Goal: Task Accomplishment & Management: Use online tool/utility

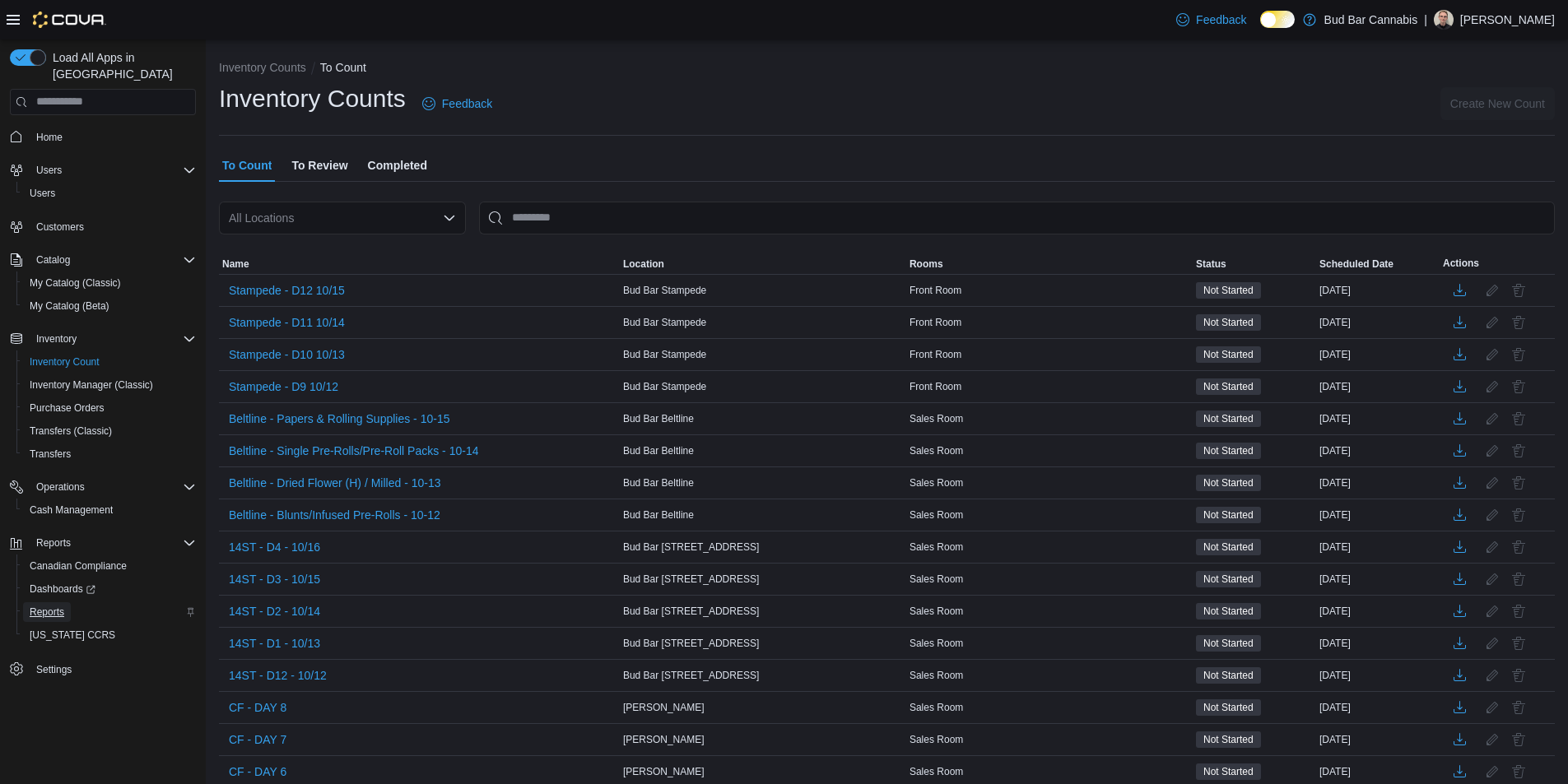
click at [59, 605] on span "Reports" at bounding box center [47, 611] width 35 height 13
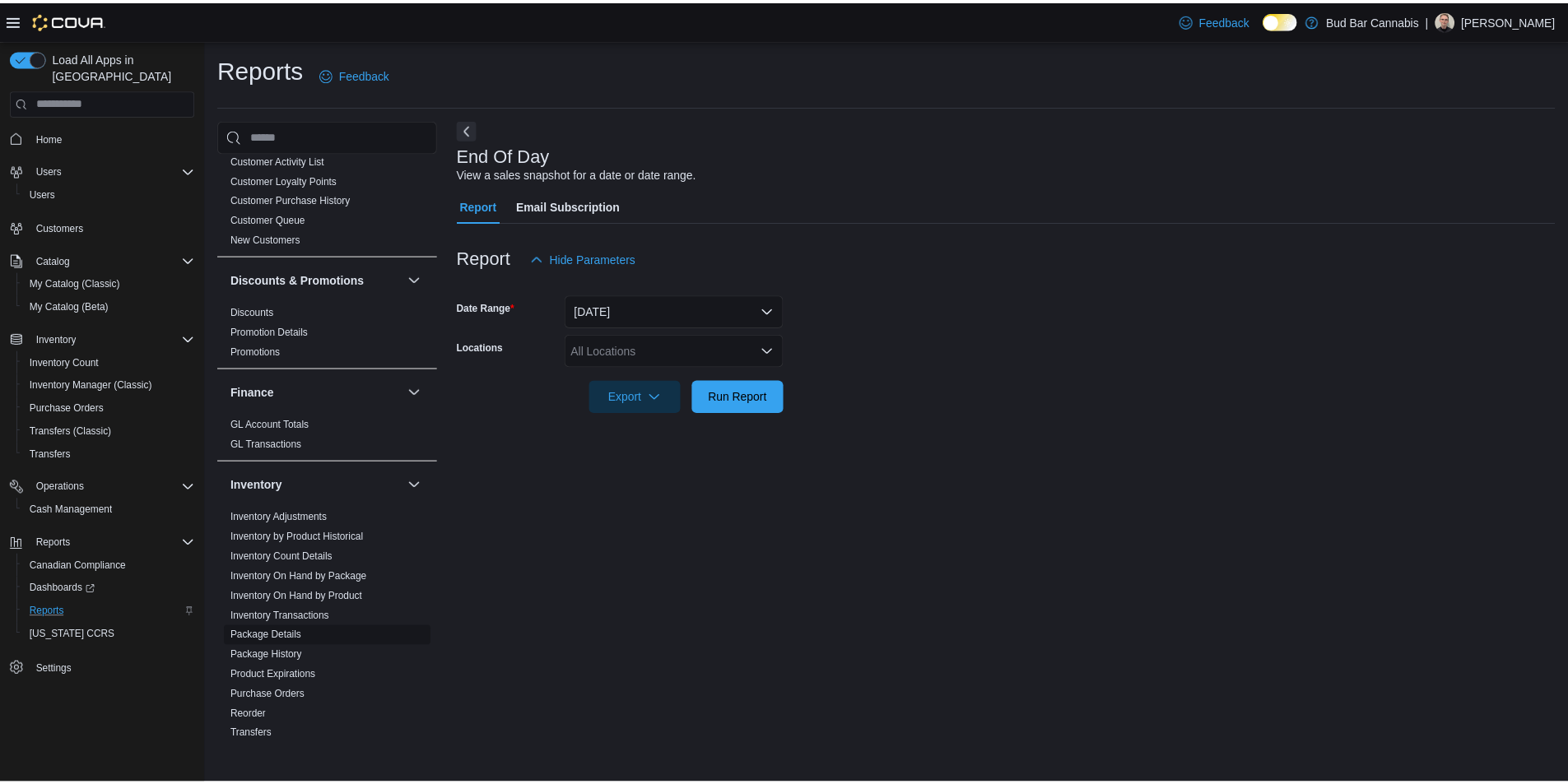
scroll to position [247, 0]
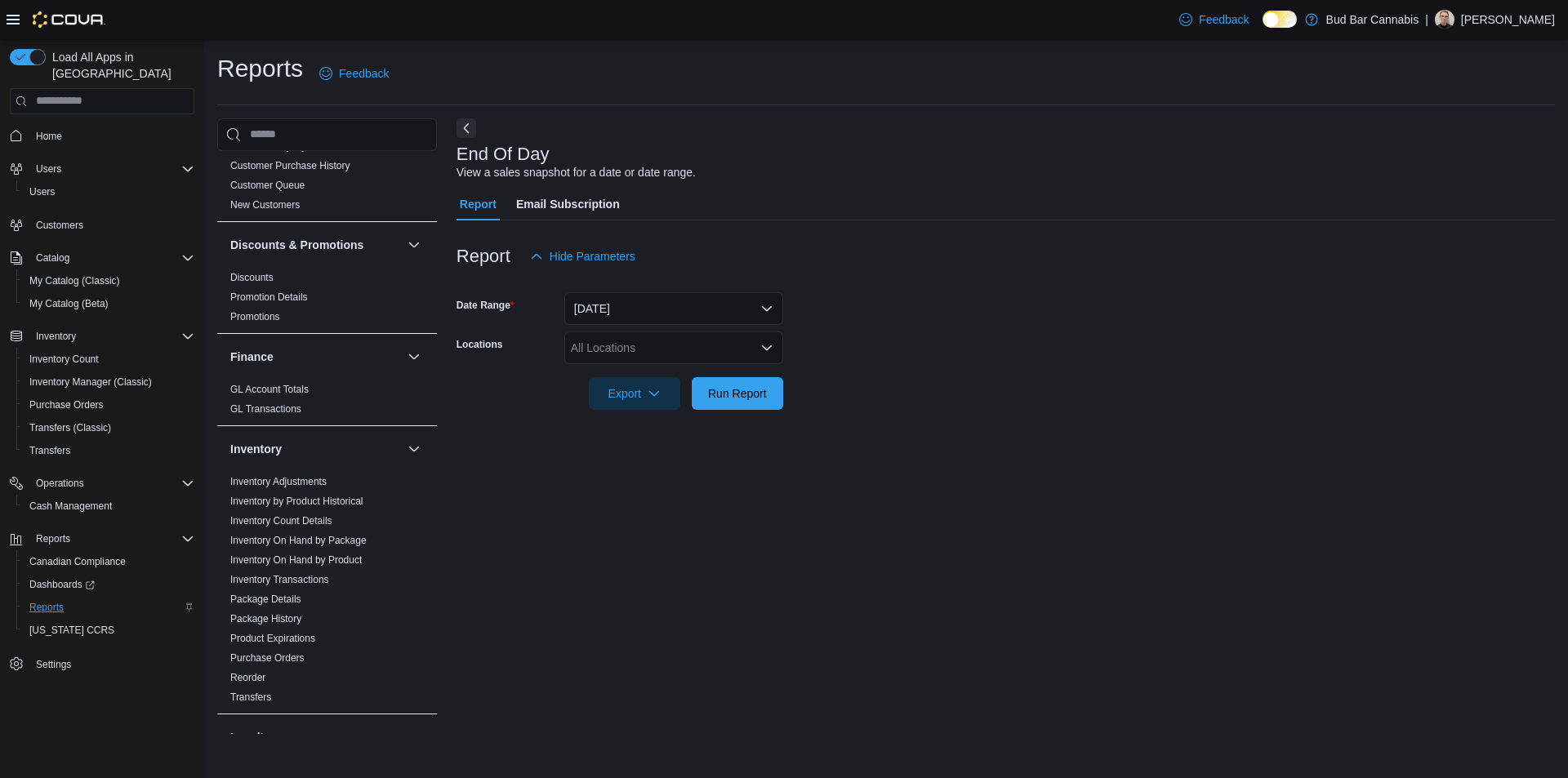
drag, startPoint x: 604, startPoint y: 350, endPoint x: 606, endPoint y: 358, distance: 8.2
click at [604, 349] on div "All Locations" at bounding box center [673, 348] width 219 height 33
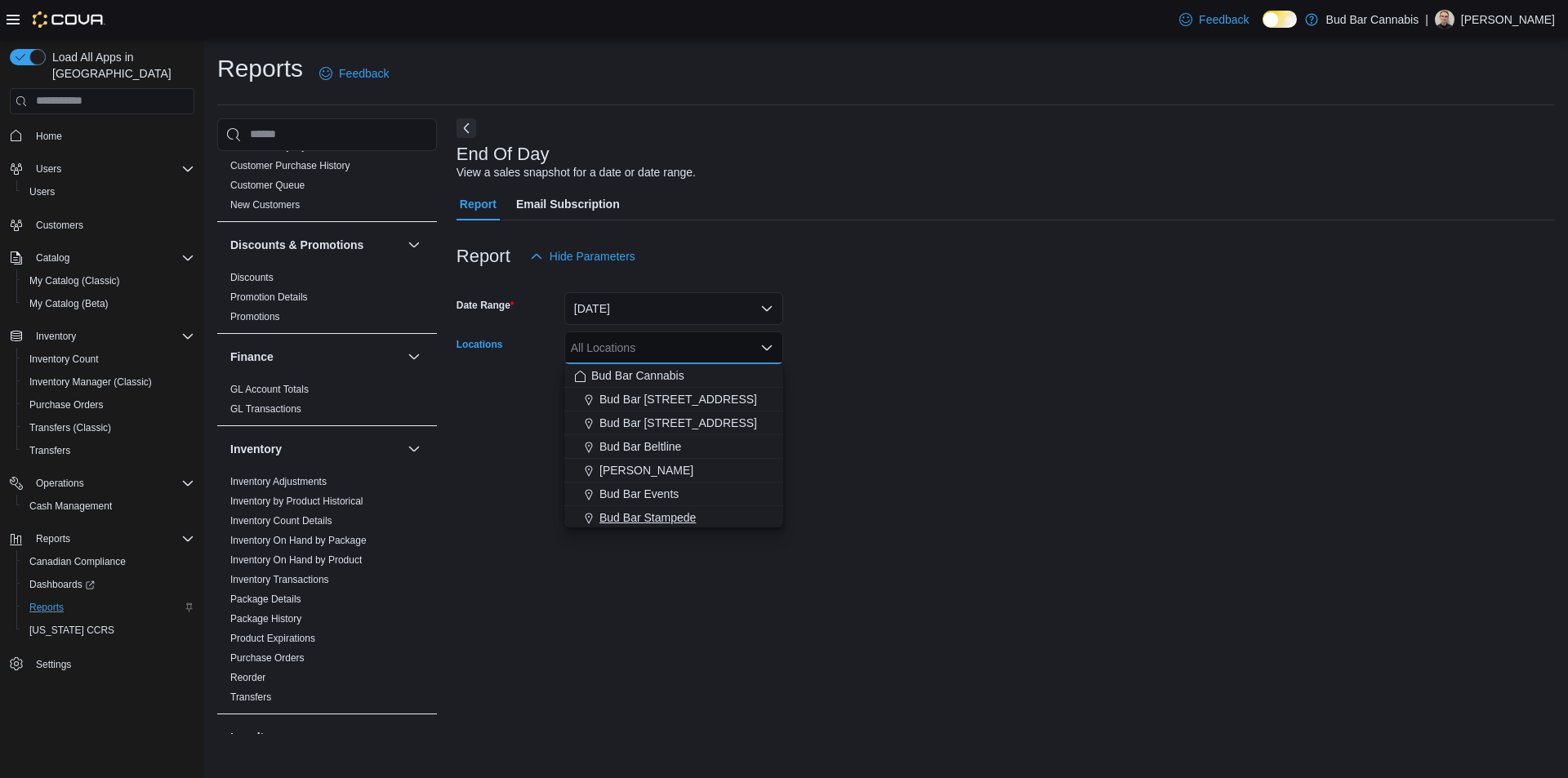
drag, startPoint x: 670, startPoint y: 516, endPoint x: 689, endPoint y: 506, distance: 21.5
click at [671, 516] on span "Bud Bar Stampede" at bounding box center [647, 517] width 96 height 16
click at [849, 380] on form "Date Range [DATE] Locations [GEOGRAPHIC_DATA] Stampede Combo box. Selected. Bud…" at bounding box center [1005, 341] width 1098 height 137
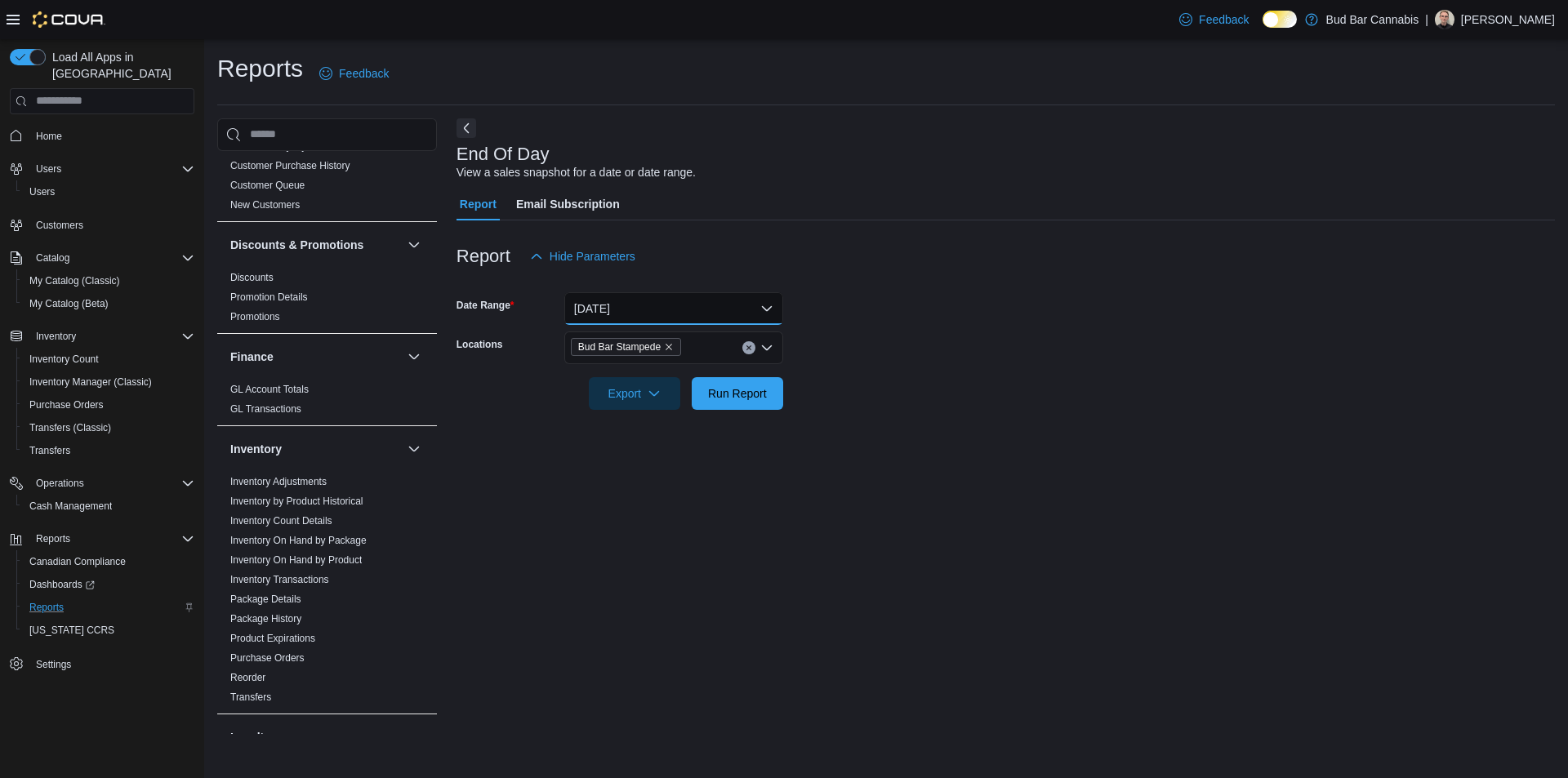
click at [670, 314] on button "[DATE]" at bounding box center [673, 308] width 219 height 33
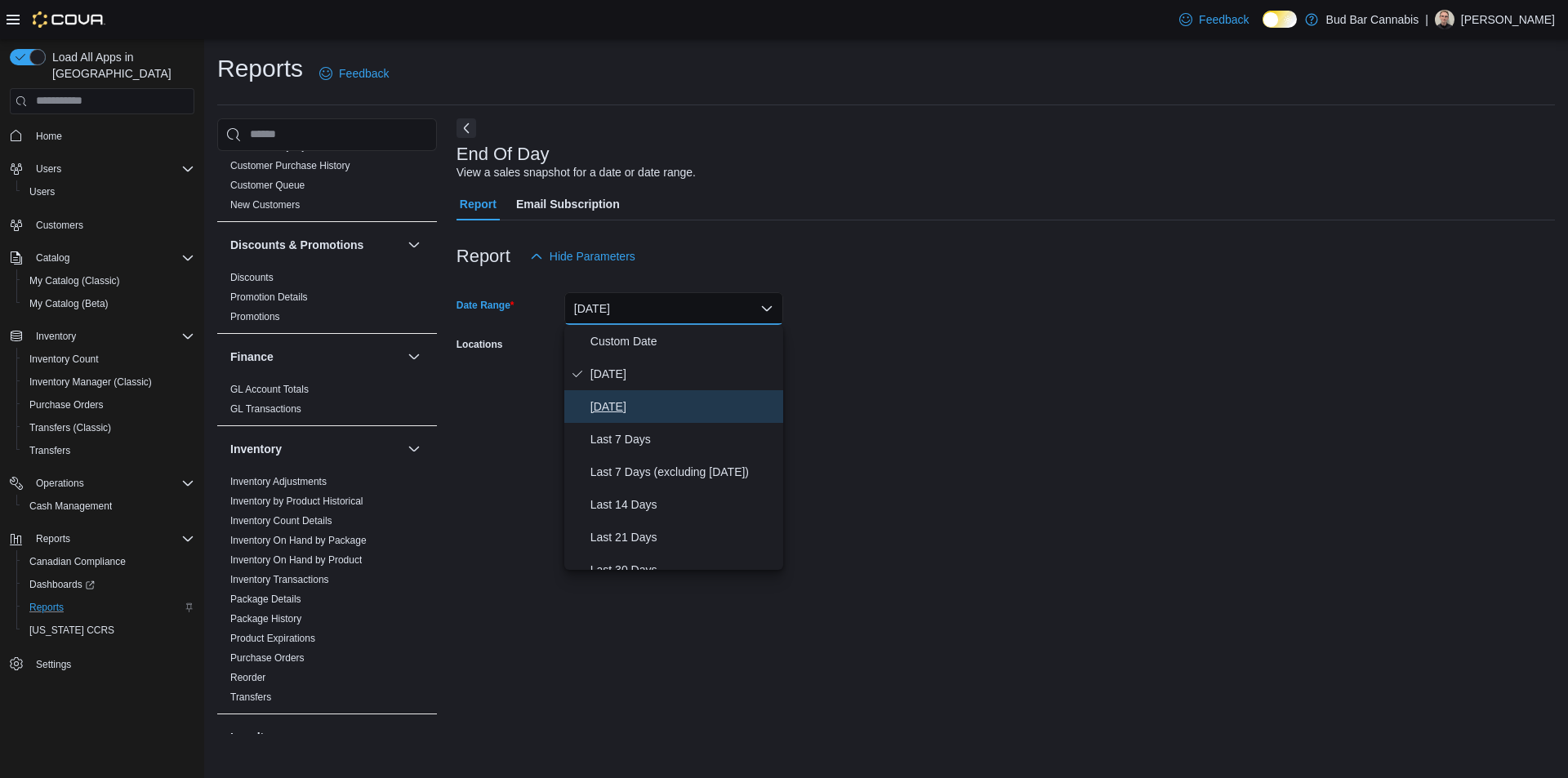
click at [652, 399] on span "[DATE]" at bounding box center [683, 406] width 186 height 20
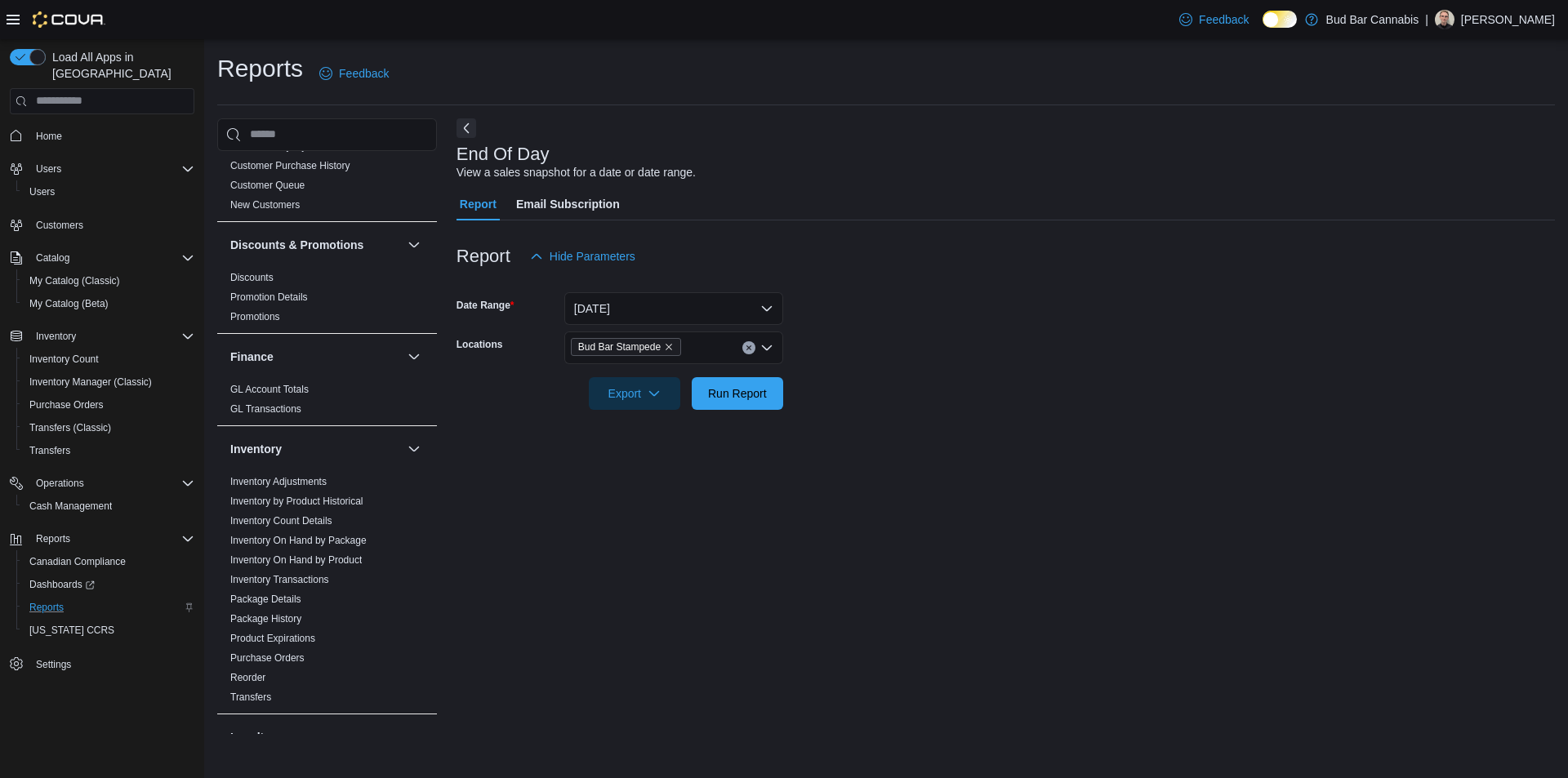
drag, startPoint x: 944, startPoint y: 381, endPoint x: 809, endPoint y: 381, distance: 135.0
click at [942, 381] on form "Date Range [DATE] Locations Bud Bar Stampede Export Run Report" at bounding box center [1005, 341] width 1098 height 137
click at [752, 388] on span "Run Report" at bounding box center [737, 392] width 59 height 16
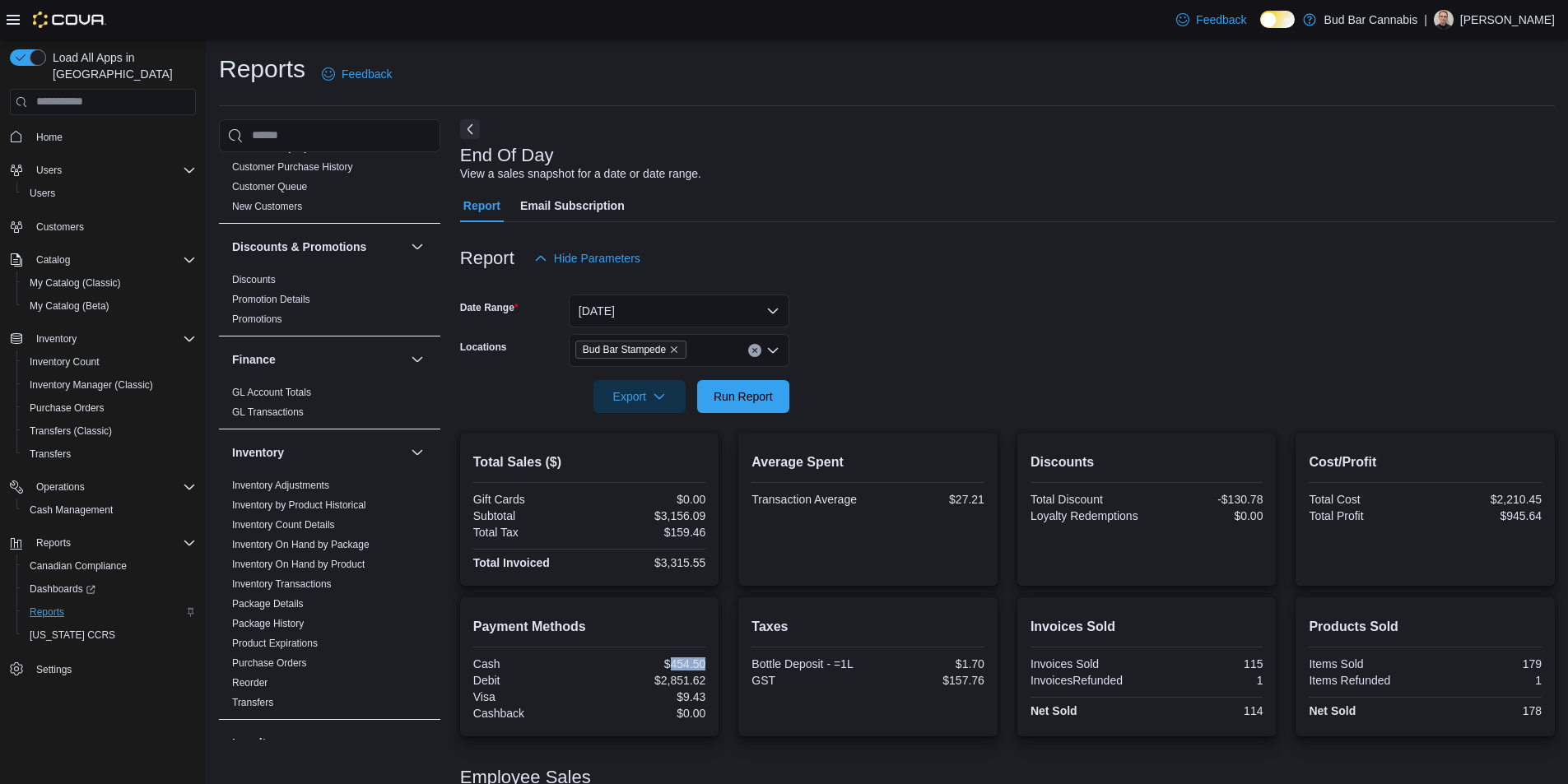
drag, startPoint x: 674, startPoint y: 666, endPoint x: 708, endPoint y: 667, distance: 34.0
click at [705, 667] on div "$454.50" at bounding box center [649, 663] width 112 height 13
copy div "454.50"
